Goal: Transaction & Acquisition: Obtain resource

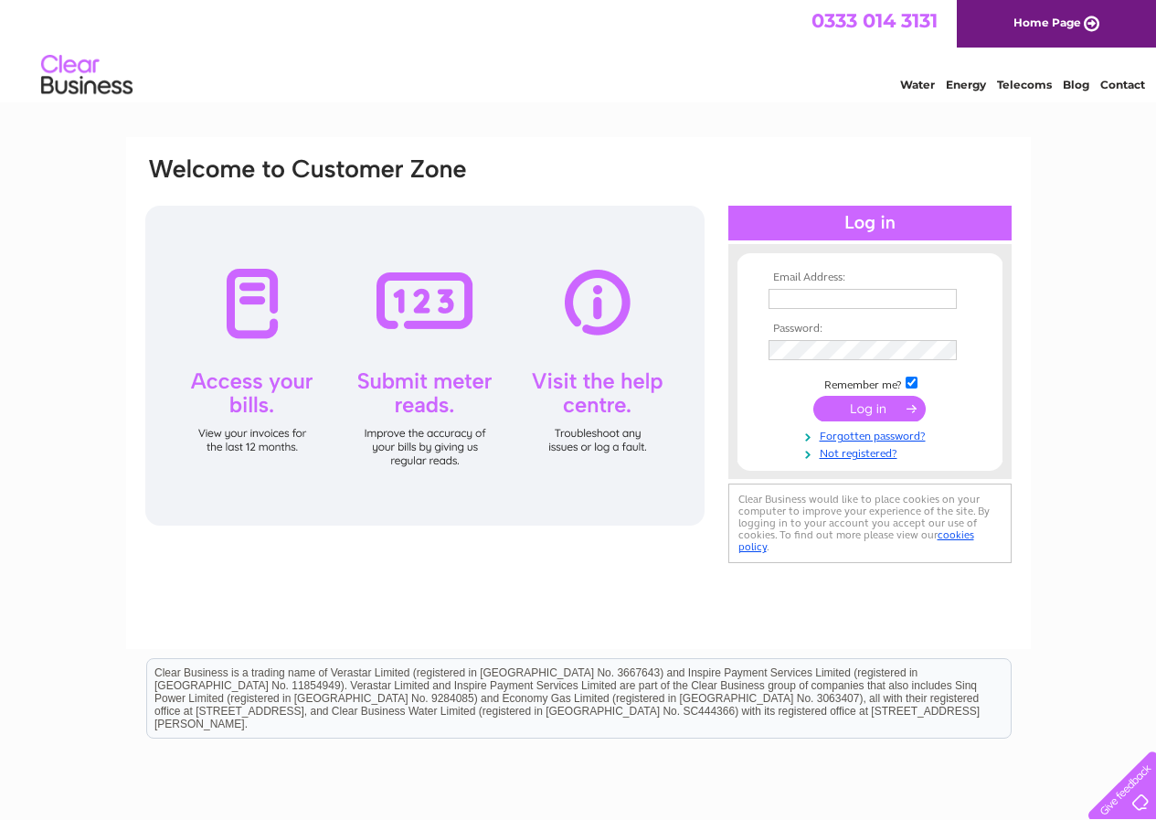
type input "info@mirrenps.com"
click at [873, 411] on input "submit" at bounding box center [869, 409] width 112 height 26
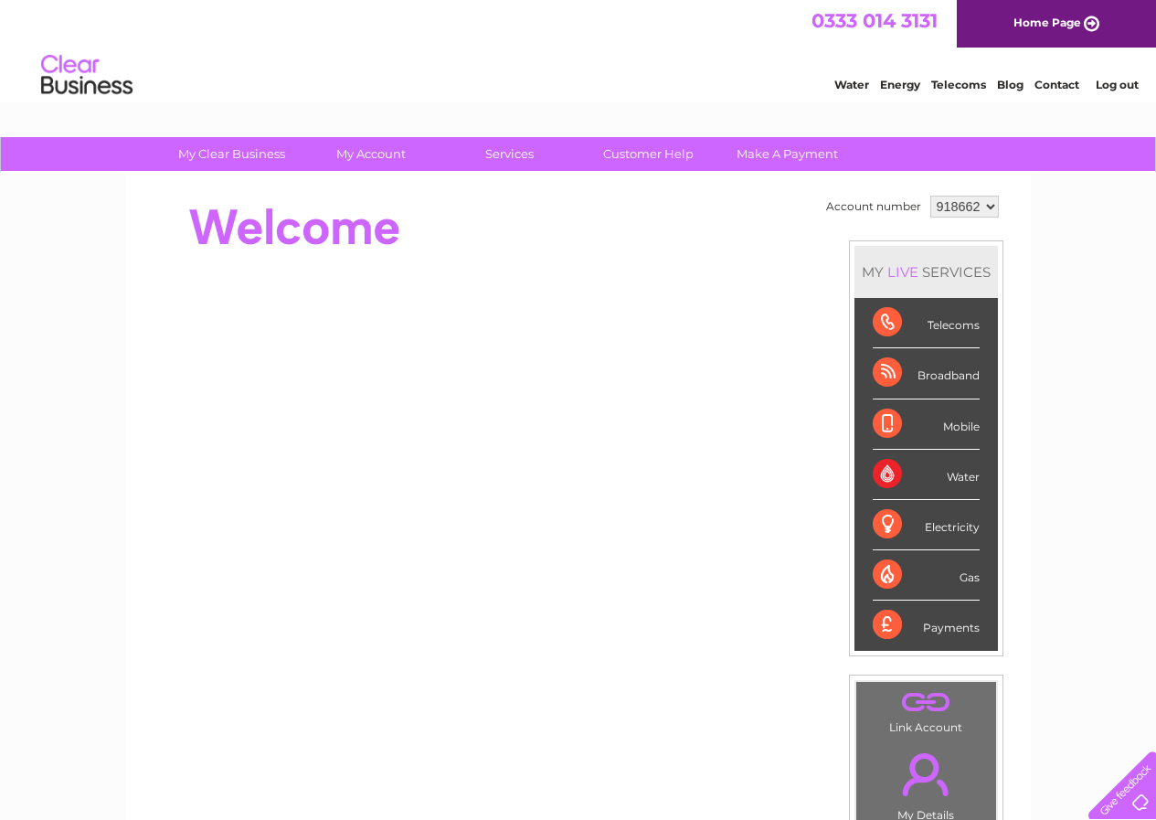
click at [989, 204] on select "918662 941414" at bounding box center [964, 207] width 69 height 22
select select "941414"
click at [930, 196] on select "918662 941414" at bounding box center [964, 207] width 69 height 22
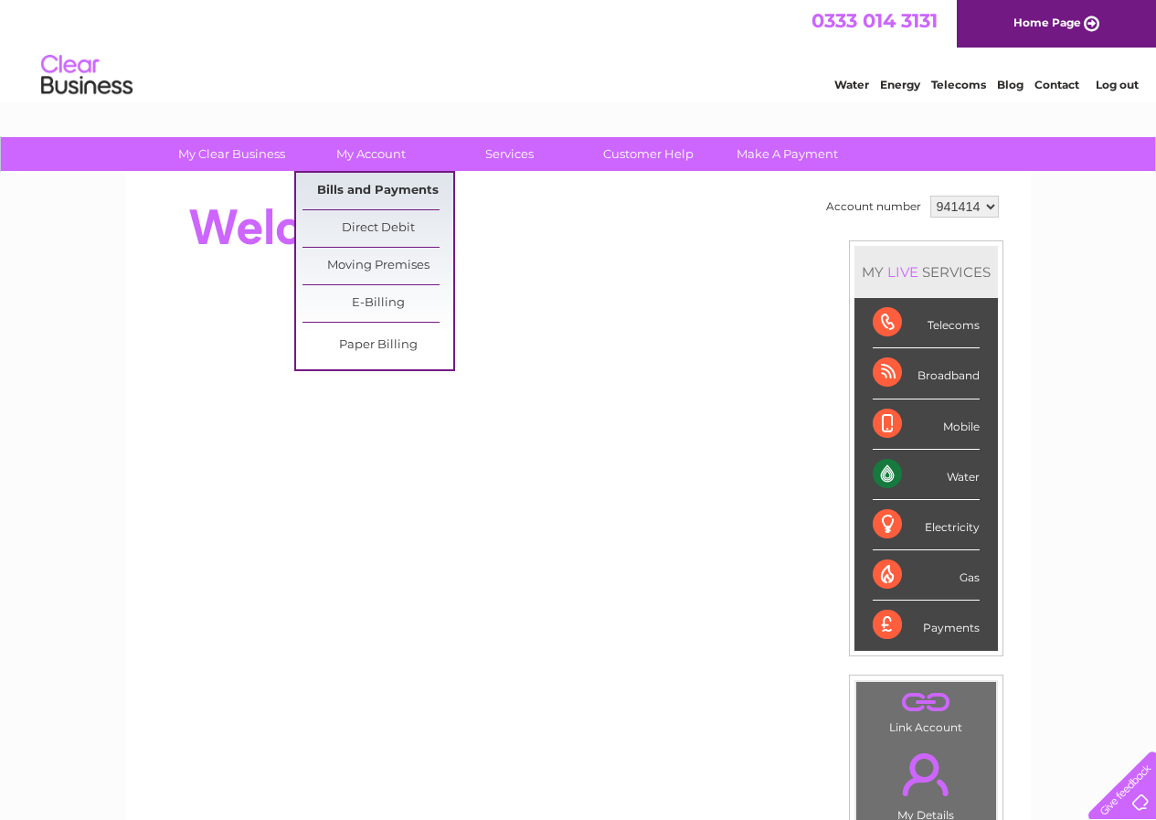
click at [352, 186] on link "Bills and Payments" at bounding box center [377, 191] width 151 height 37
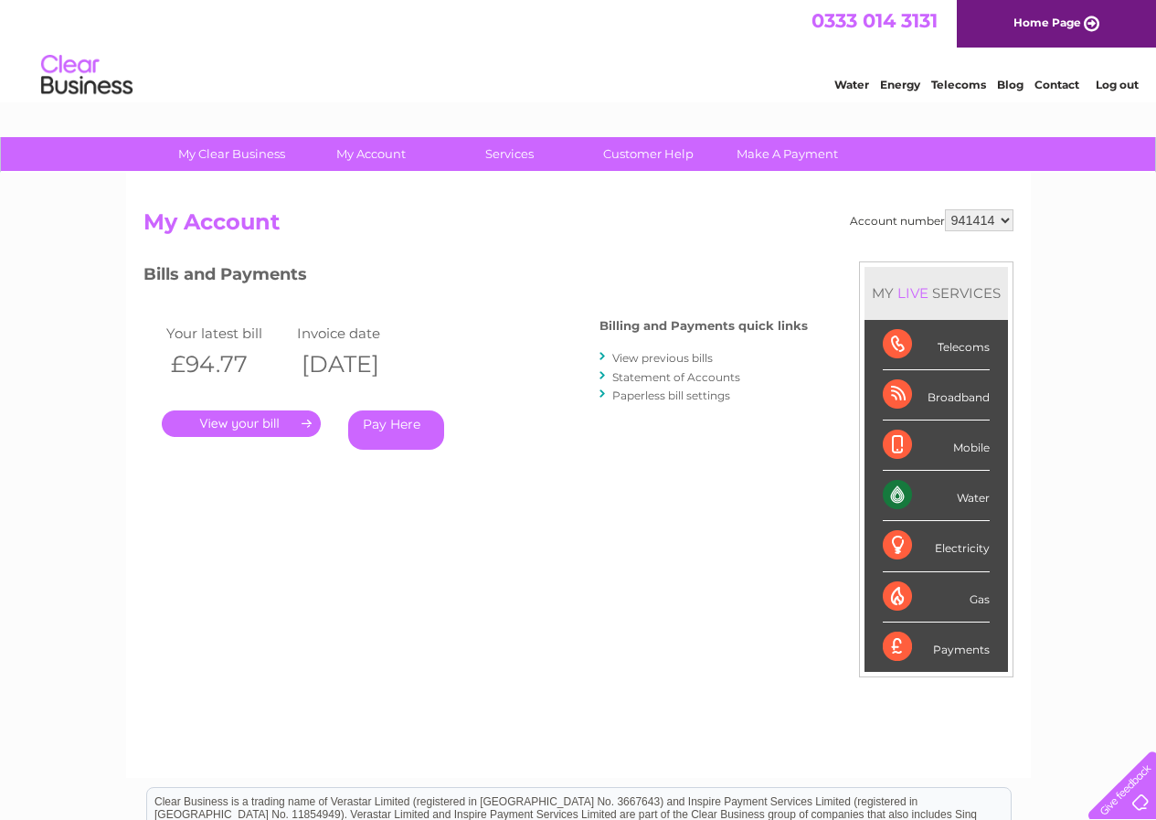
click at [242, 423] on link "." at bounding box center [241, 423] width 159 height 26
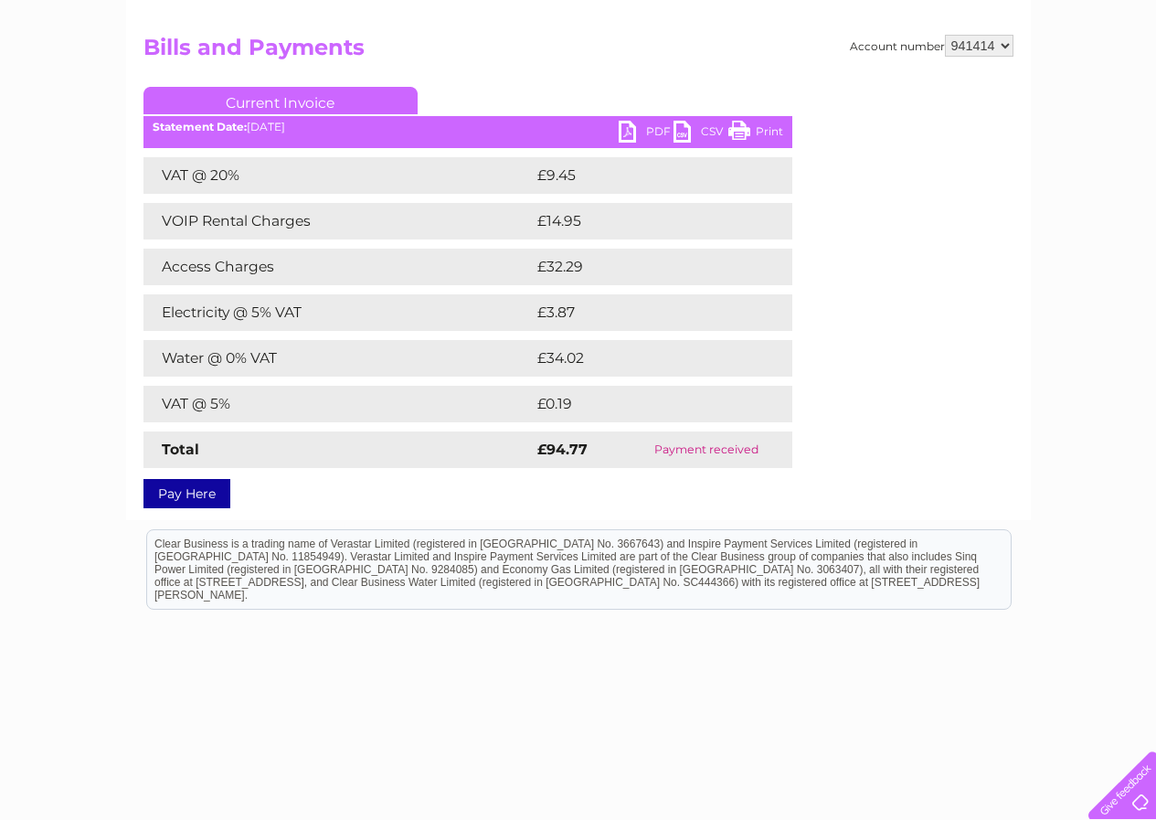
scroll to position [200, 0]
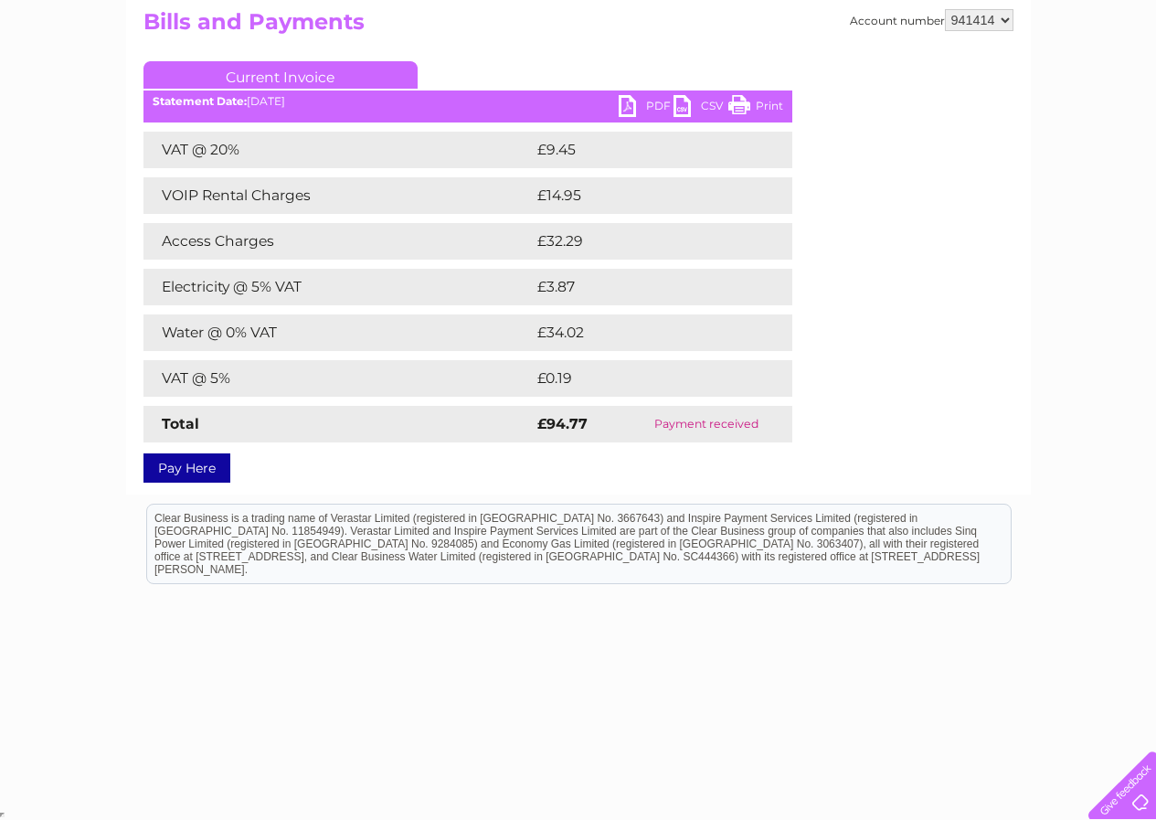
click at [640, 108] on link "PDF" at bounding box center [646, 108] width 55 height 26
